Goal: Communication & Community: Participate in discussion

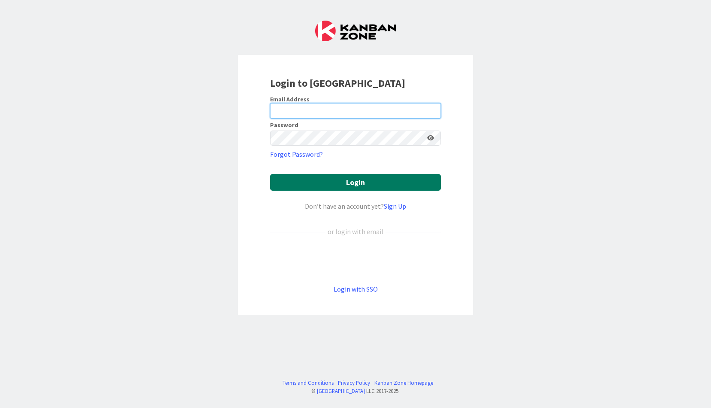
type input "[EMAIL_ADDRESS][DOMAIN_NAME]"
click at [344, 187] on button "Login" at bounding box center [355, 182] width 171 height 17
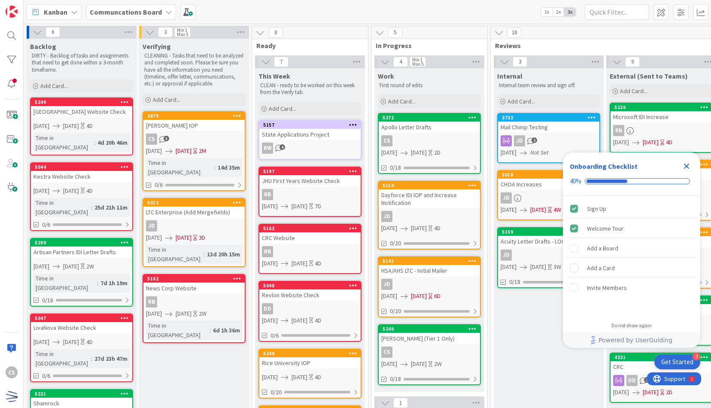
click at [683, 166] on icon "Close Checklist" at bounding box center [687, 166] width 10 height 10
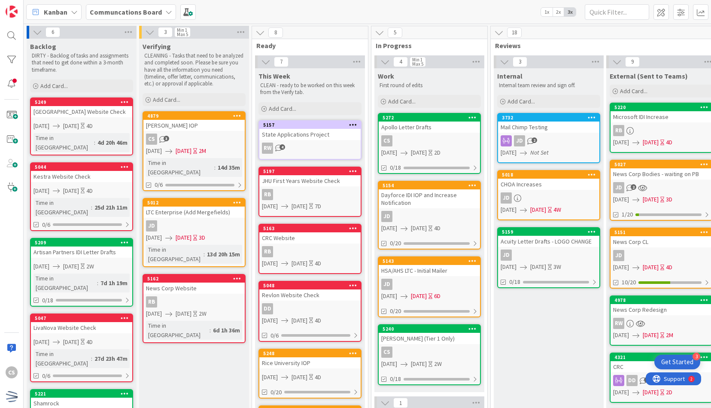
click at [296, 139] on div "State Applications Project" at bounding box center [309, 134] width 101 height 11
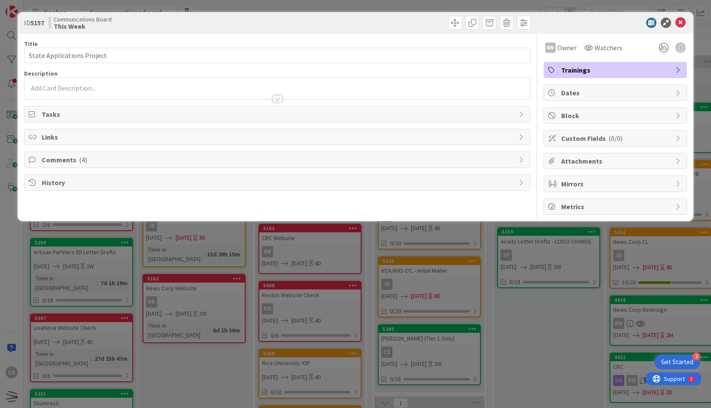
click at [68, 159] on span "Comments ( 4 )" at bounding box center [278, 160] width 472 height 10
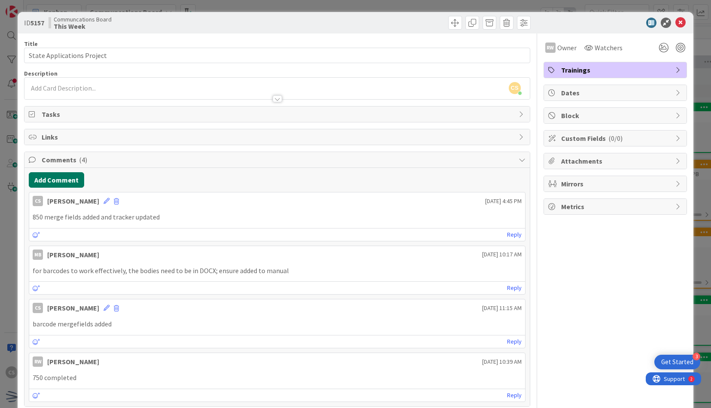
click at [69, 178] on button "Add Comment" at bounding box center [56, 179] width 55 height 15
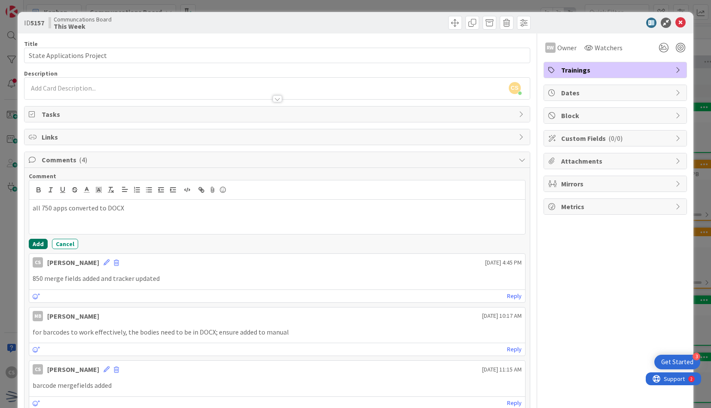
click at [32, 240] on button "Add" at bounding box center [38, 244] width 19 height 10
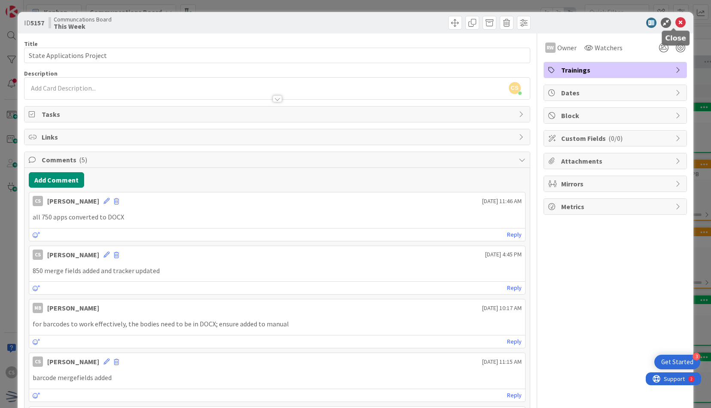
click at [675, 19] on icon at bounding box center [680, 23] width 10 height 10
